Goal: Entertainment & Leisure: Consume media (video, audio)

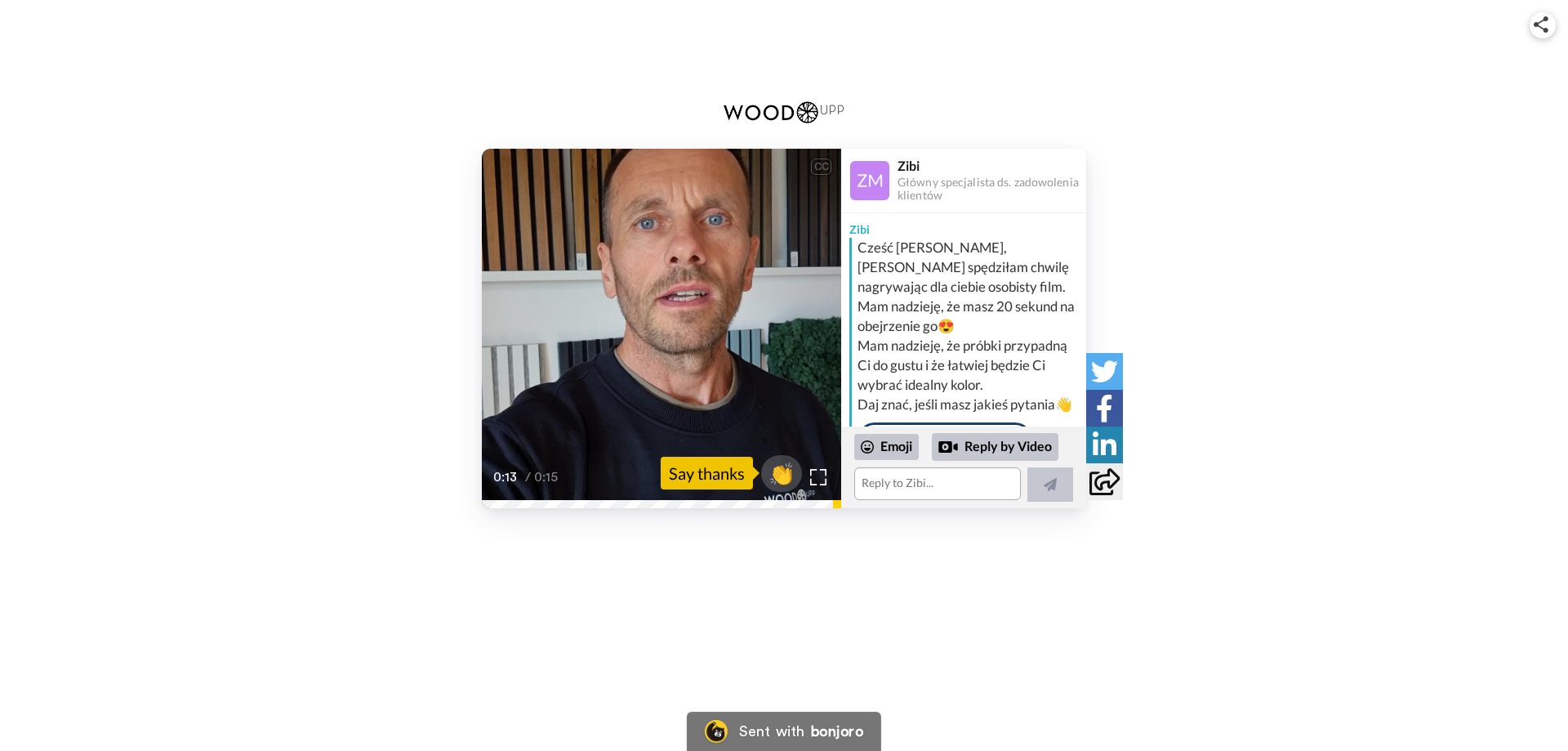
scroll to position [126, 0]
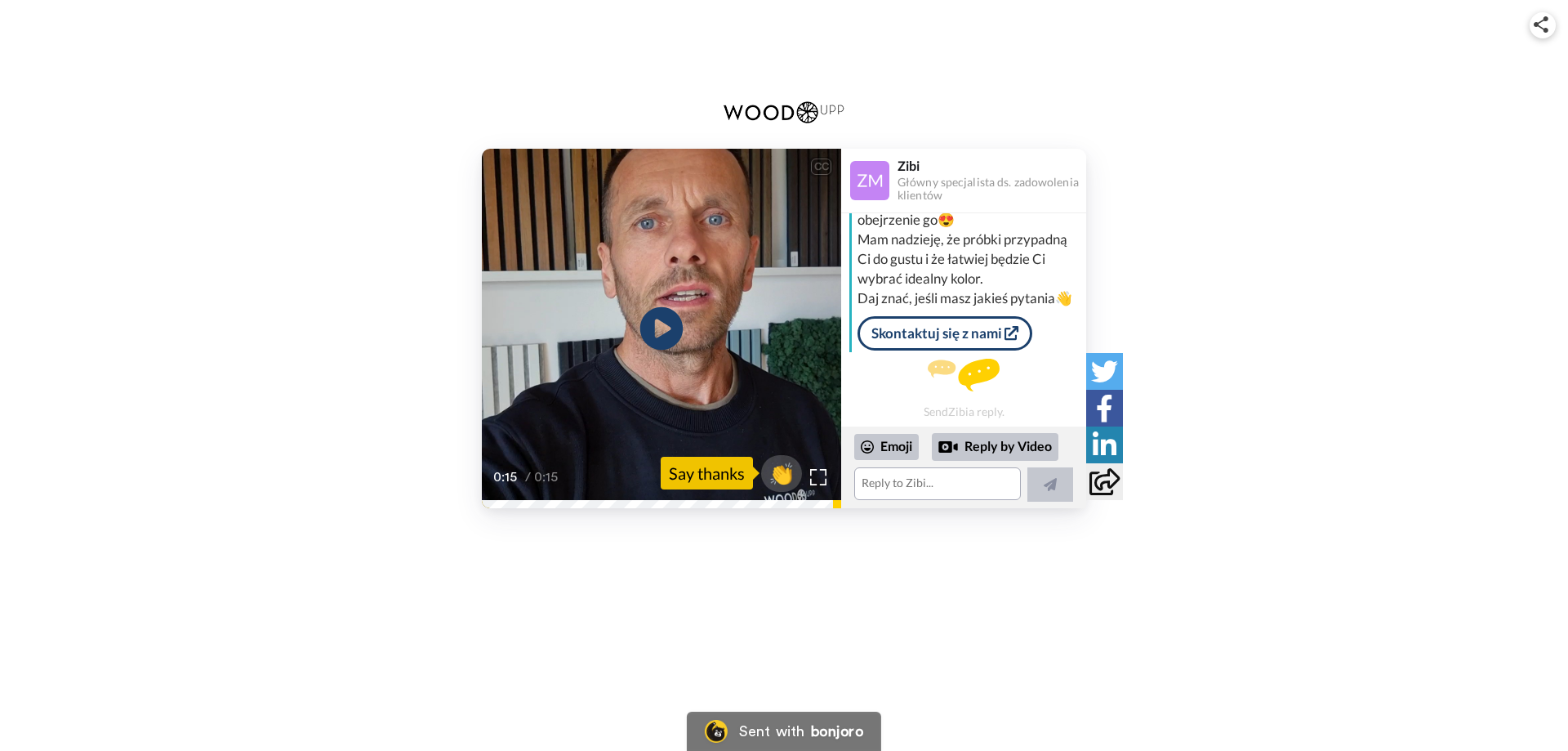
click at [667, 335] on icon at bounding box center [662, 329] width 43 height 43
click at [616, 310] on video at bounding box center [661, 328] width 360 height 360
click at [622, 313] on video at bounding box center [661, 328] width 360 height 360
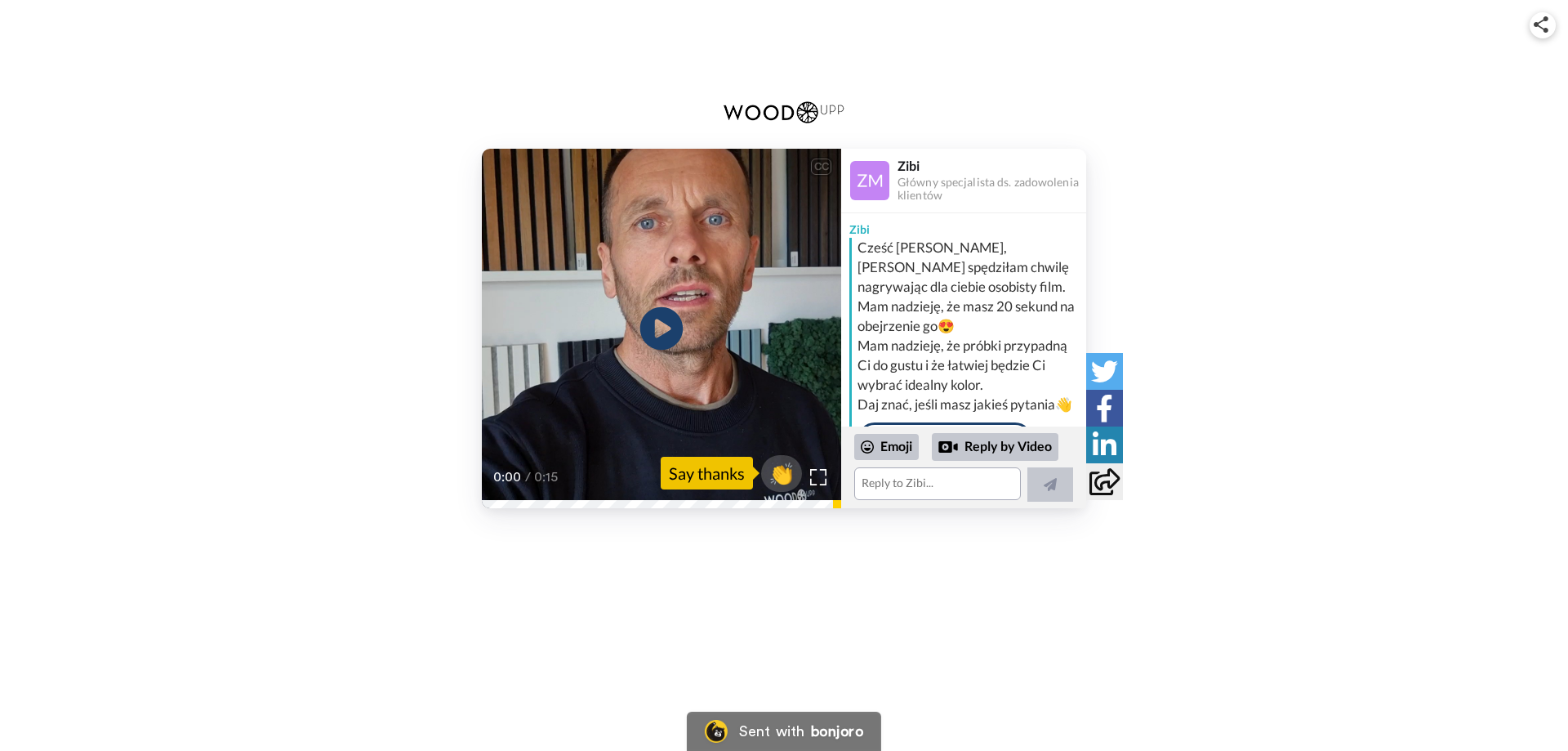
click at [648, 335] on icon at bounding box center [662, 329] width 43 height 43
